Goal: Register for event/course

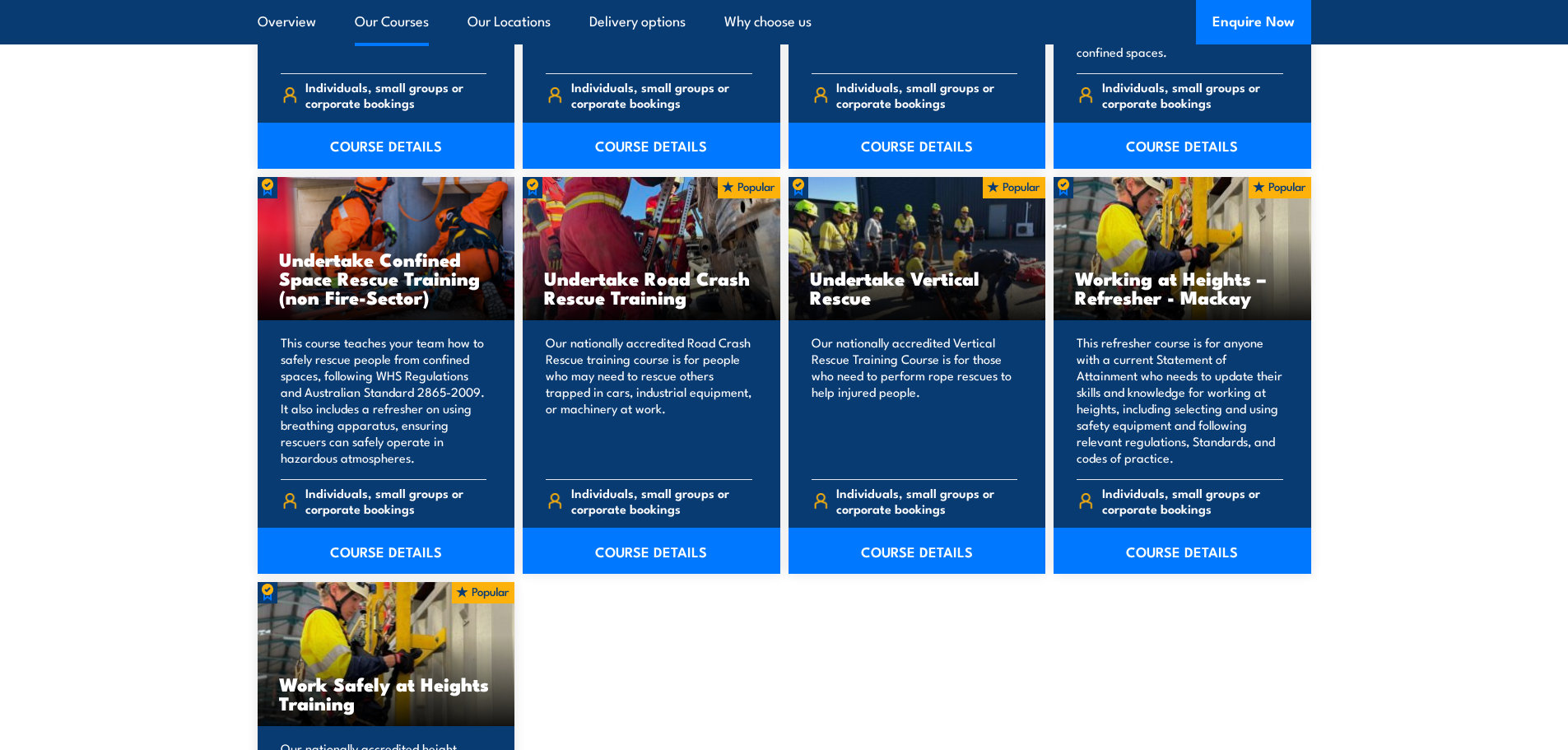
scroll to position [1250, 0]
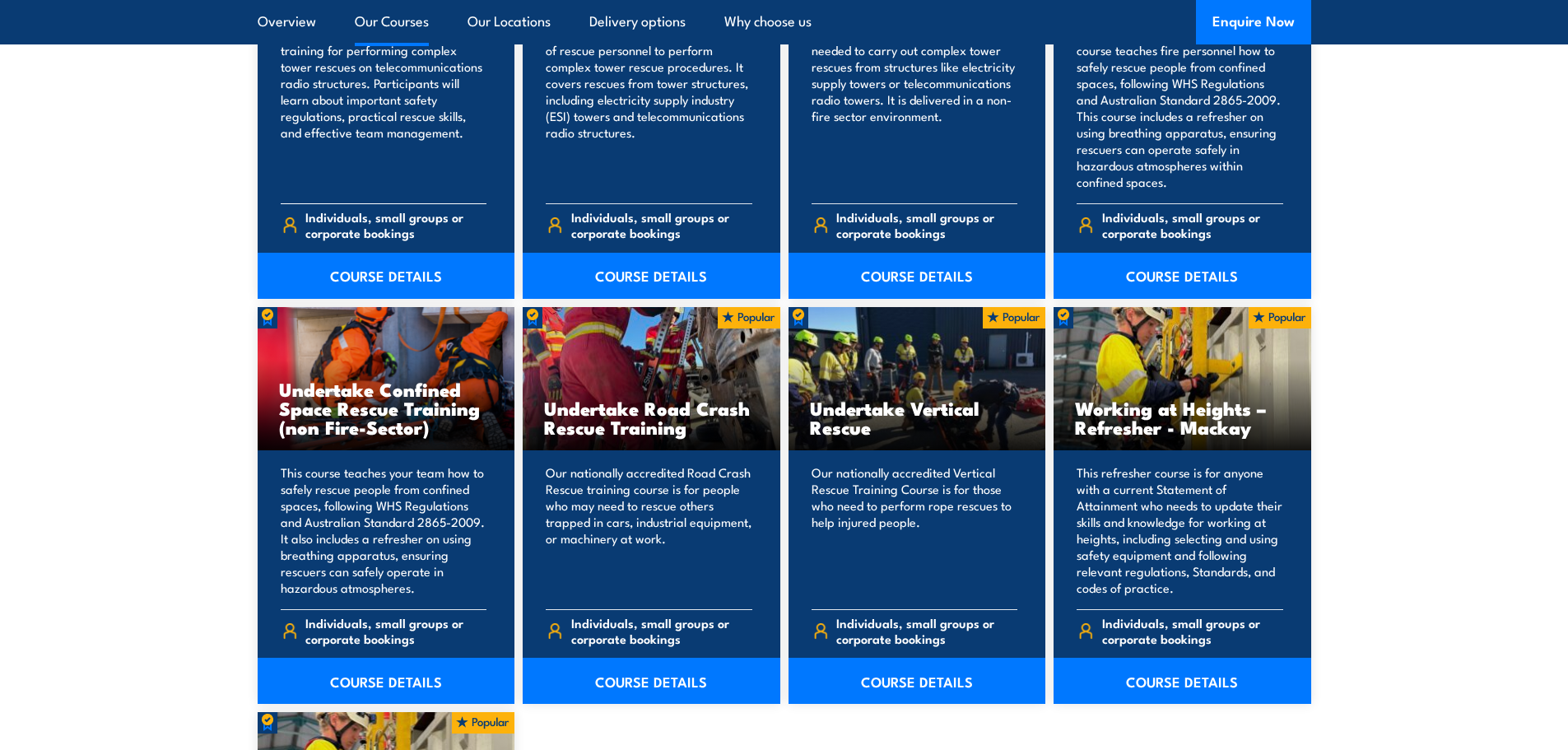
scroll to position [1579, 0]
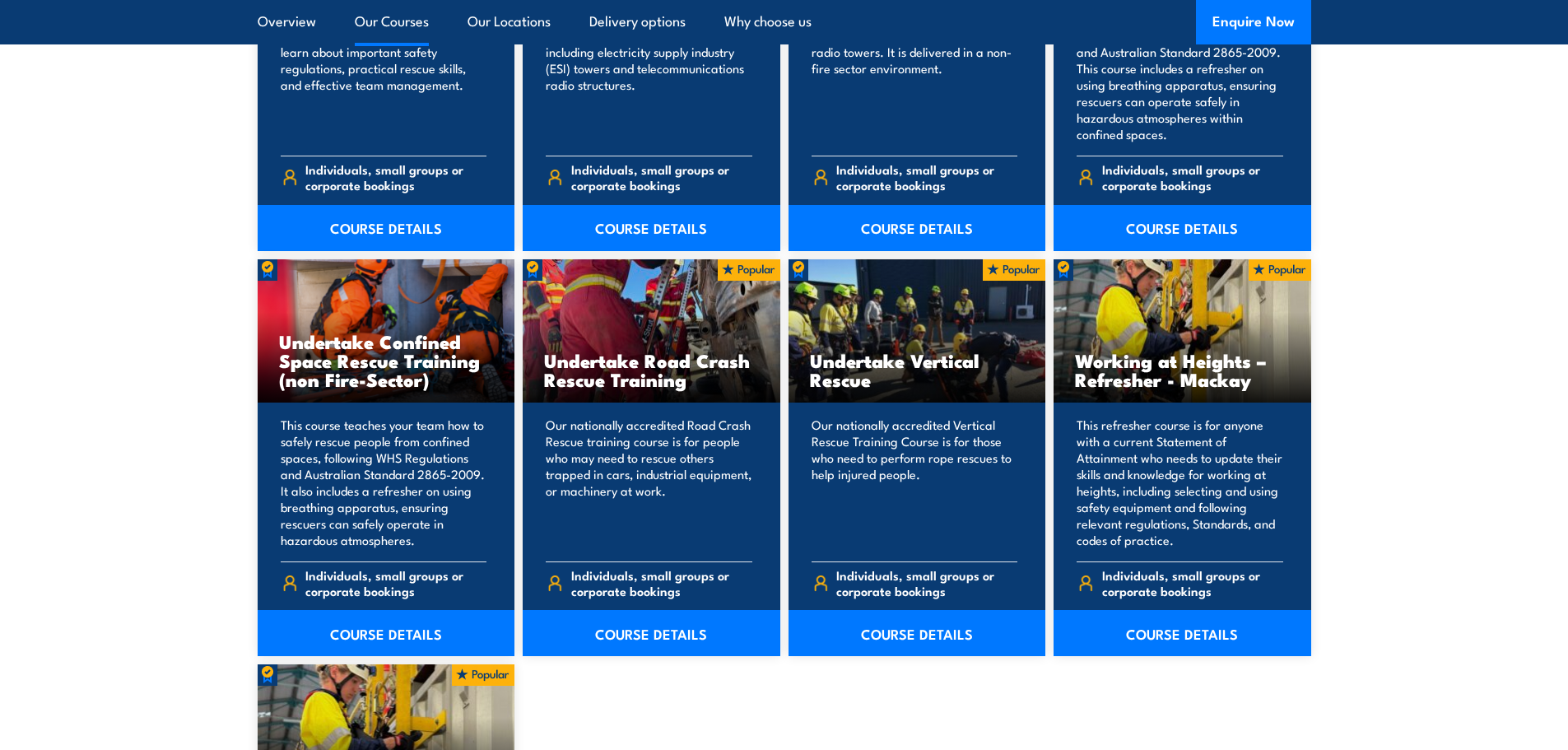
click at [1471, 438] on section "9 COURSES Perform tower rescue Refresher Training (Electrical Stream) 9" at bounding box center [784, 447] width 1568 height 1353
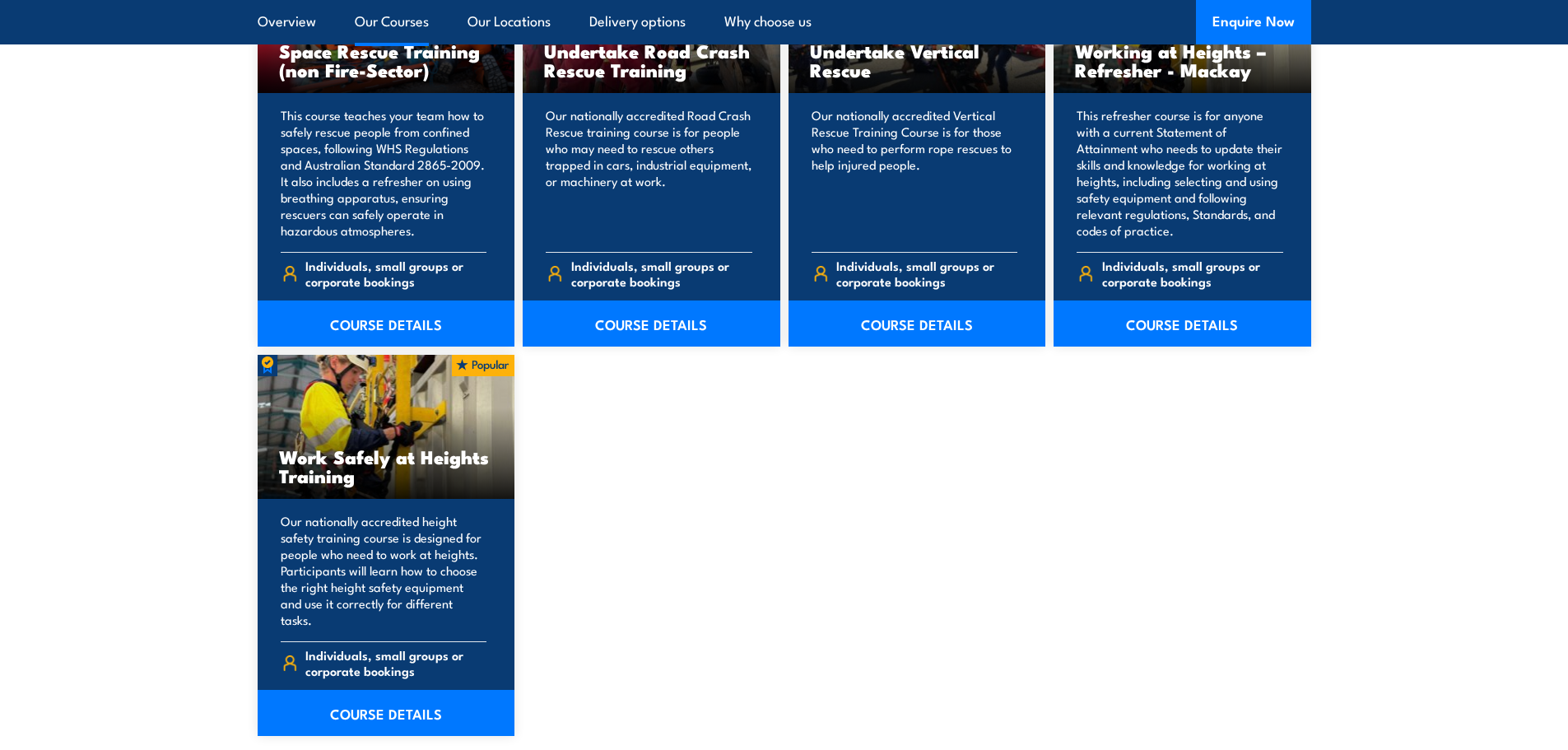
scroll to position [1991, 0]
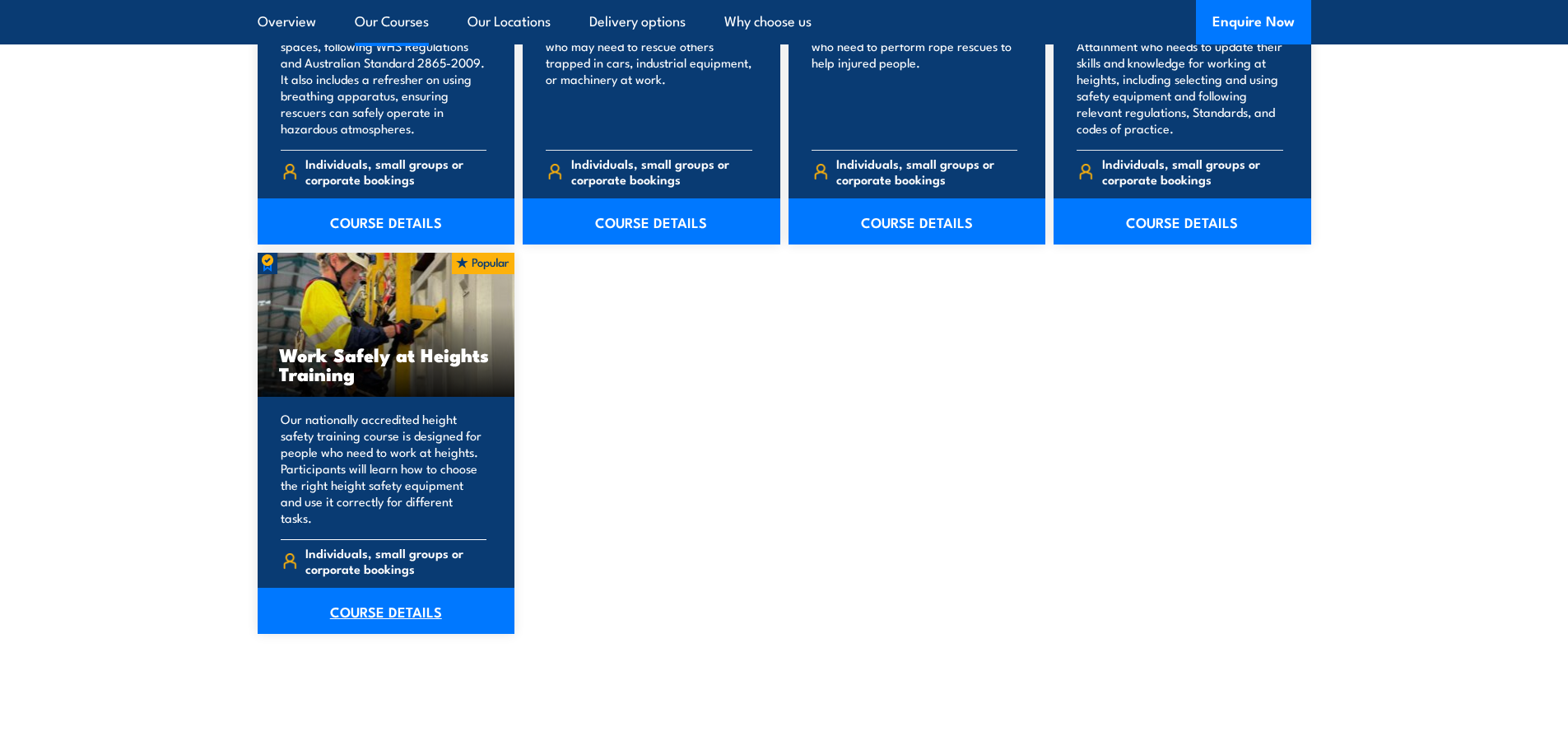
click at [355, 595] on link "COURSE DETAILS" at bounding box center [386, 610] width 258 height 46
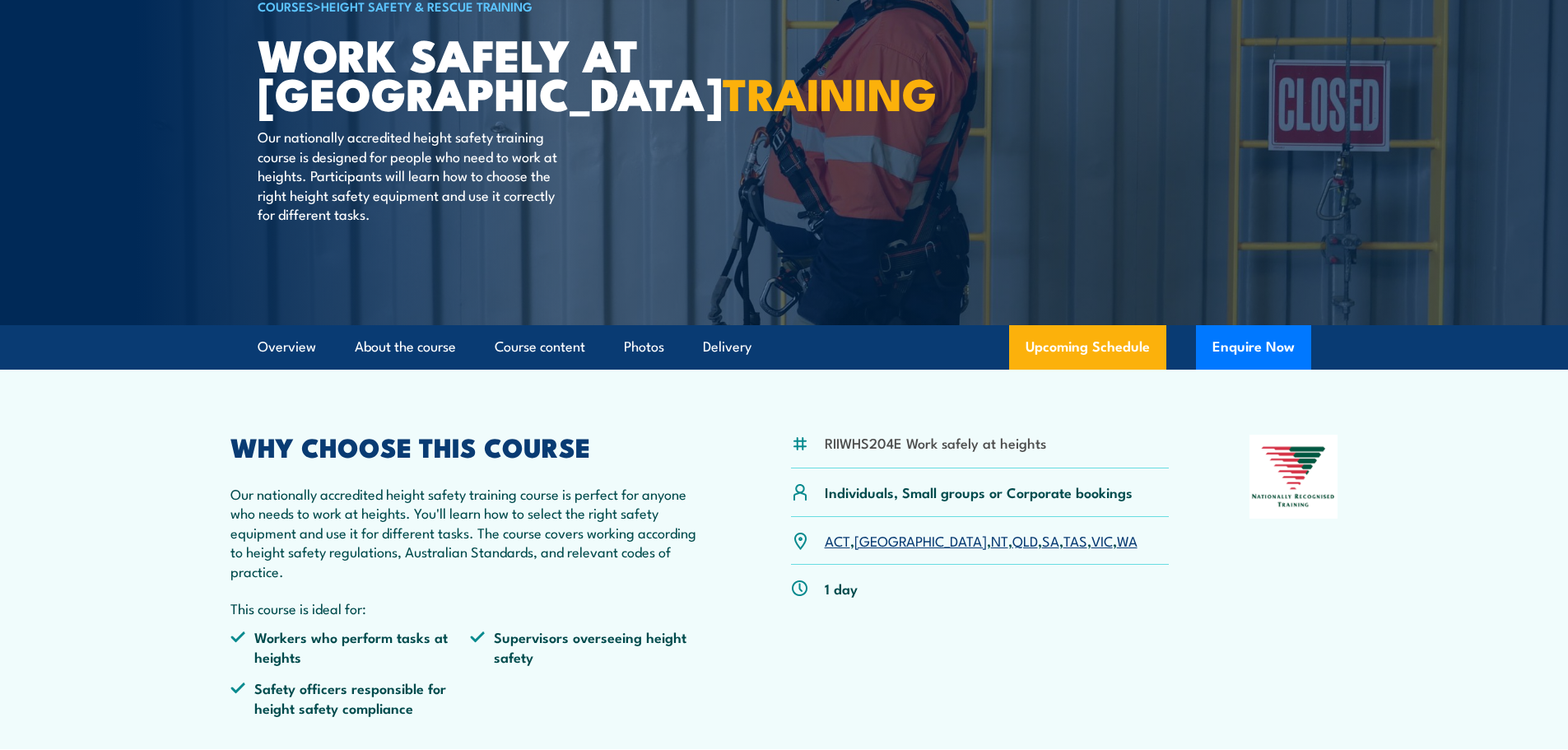
scroll to position [329, 0]
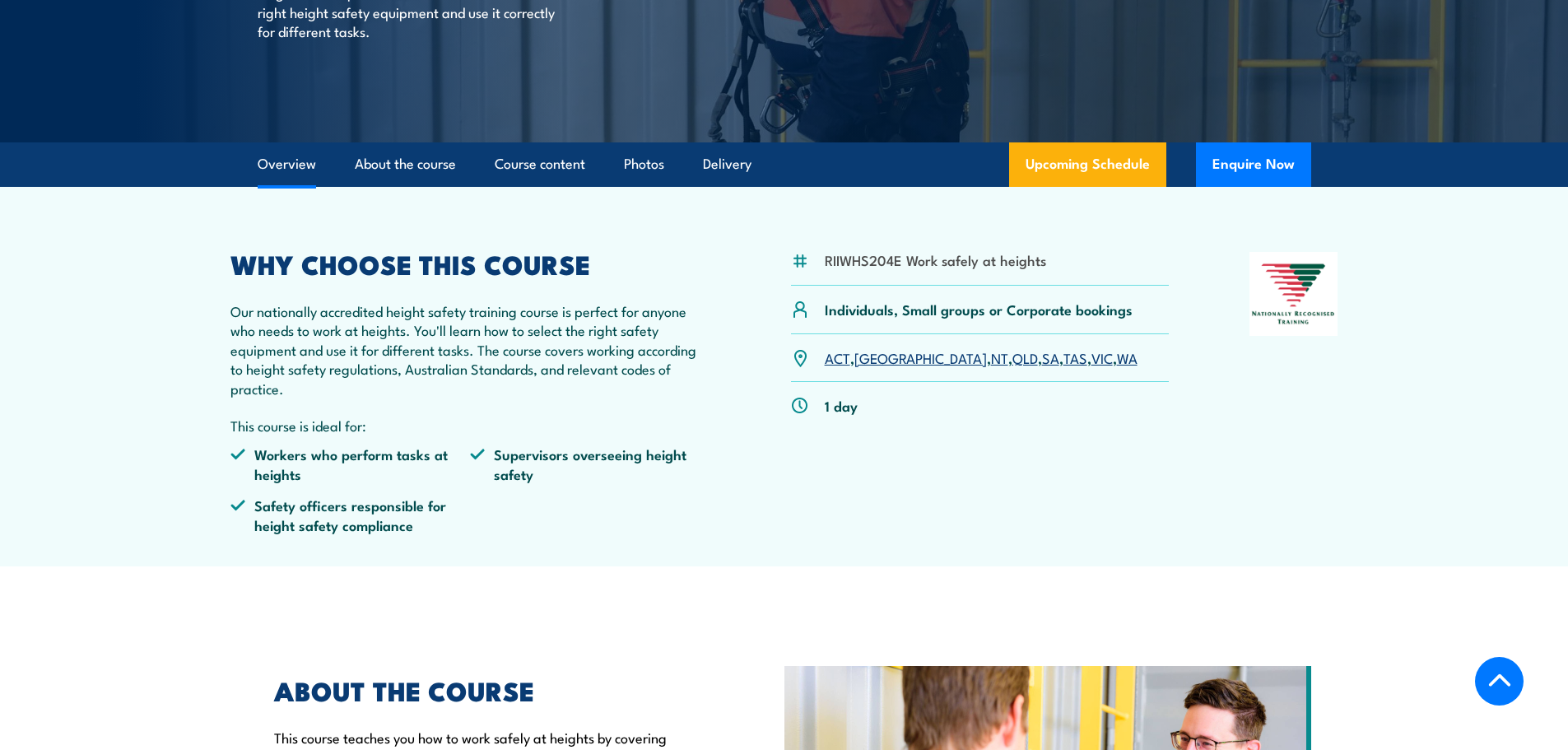
click at [991, 361] on link "NT" at bounding box center [1000, 357] width 17 height 20
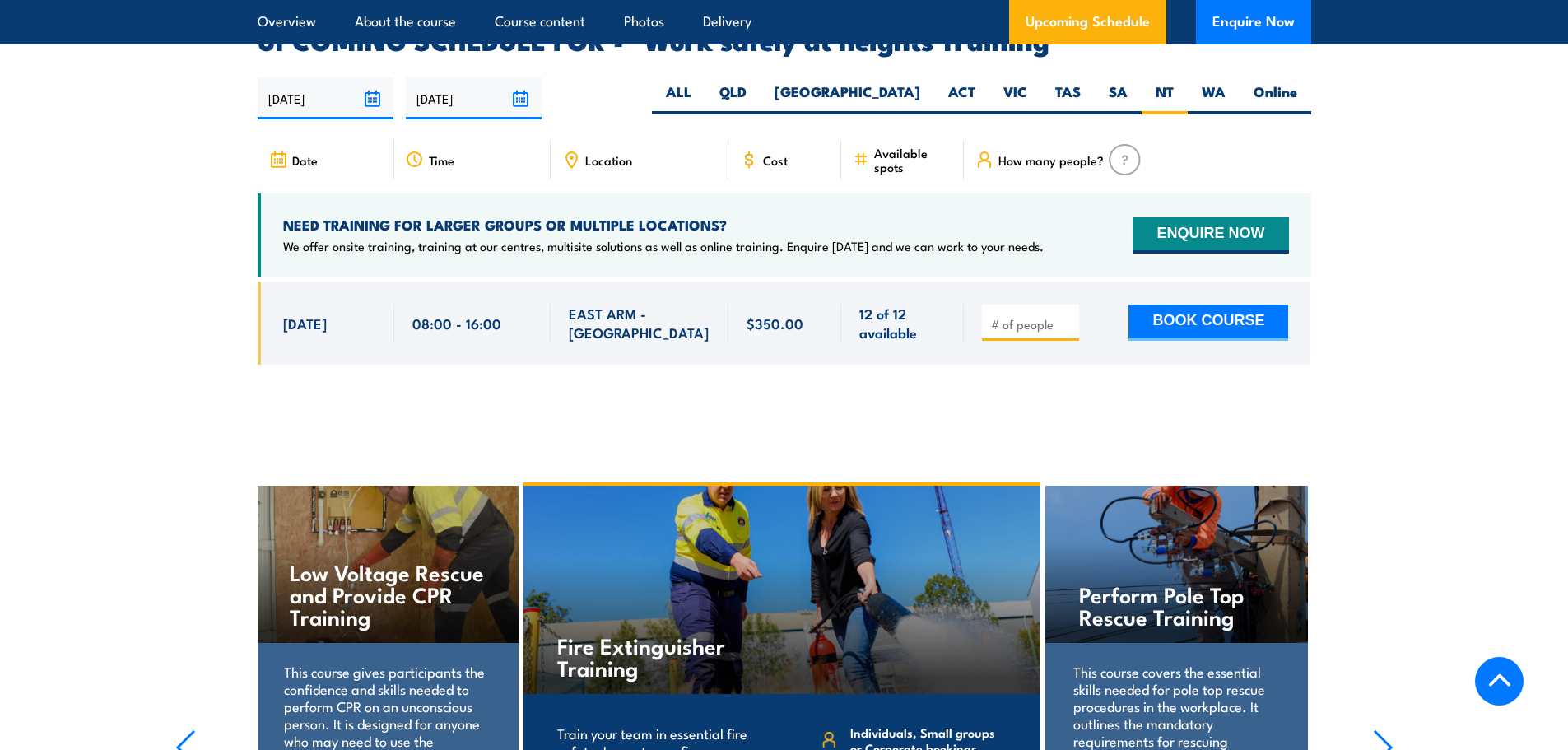
scroll to position [2618, 0]
